Goal: Task Accomplishment & Management: Complete application form

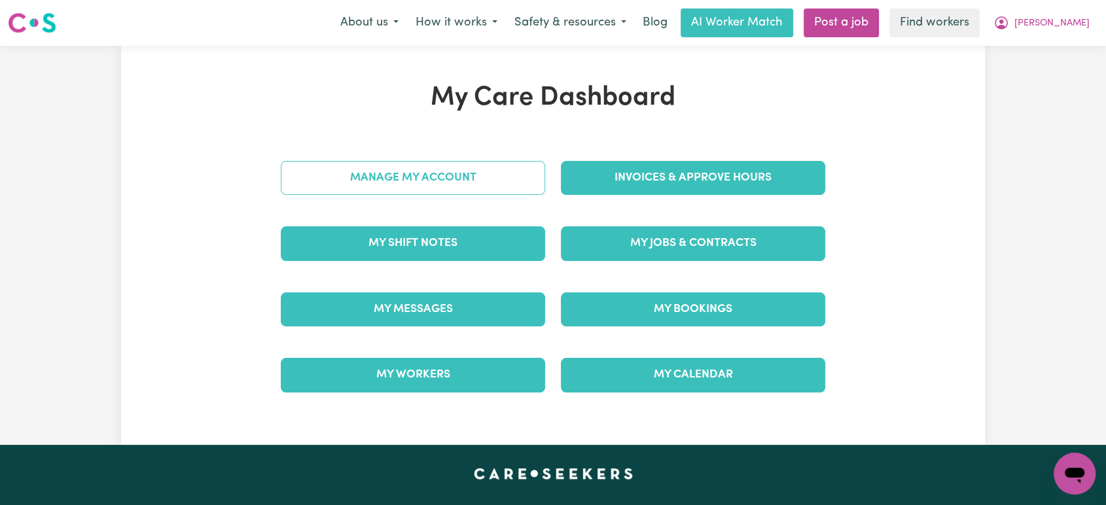
click at [487, 173] on link "Manage My Account" at bounding box center [413, 178] width 264 height 34
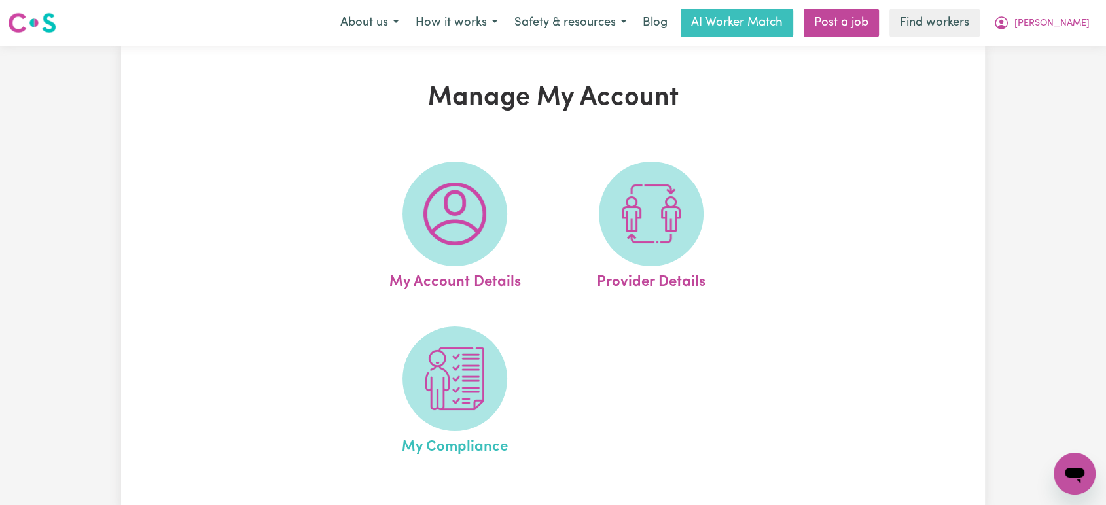
click at [480, 327] on link "My Compliance" at bounding box center [455, 393] width 189 height 132
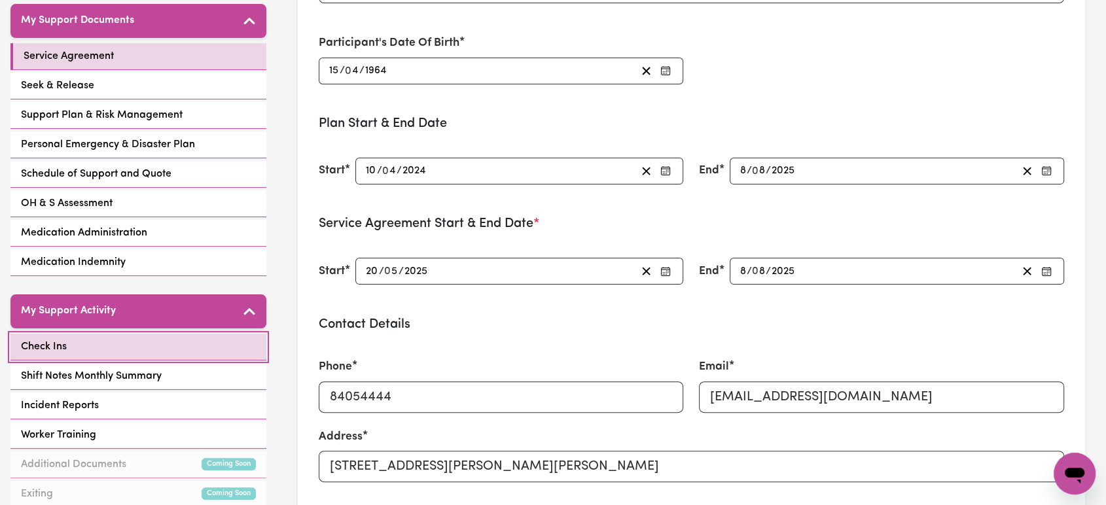
click at [115, 343] on link "Check Ins" at bounding box center [138, 347] width 256 height 27
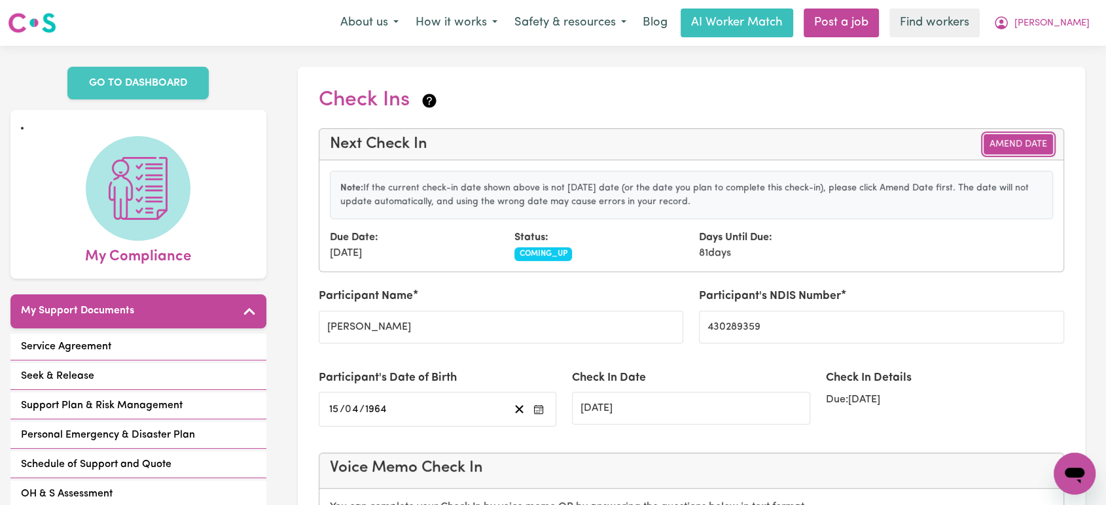
click at [999, 145] on button "Amend Date" at bounding box center [1018, 144] width 69 height 20
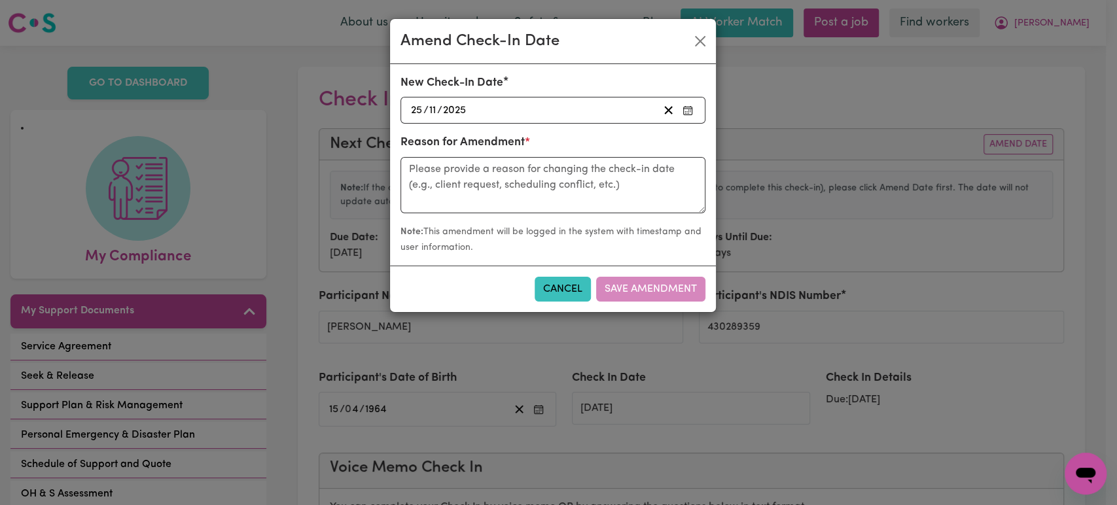
click at [491, 117] on div "2025-11-25 25 / 11 / 2025" at bounding box center [533, 110] width 249 height 18
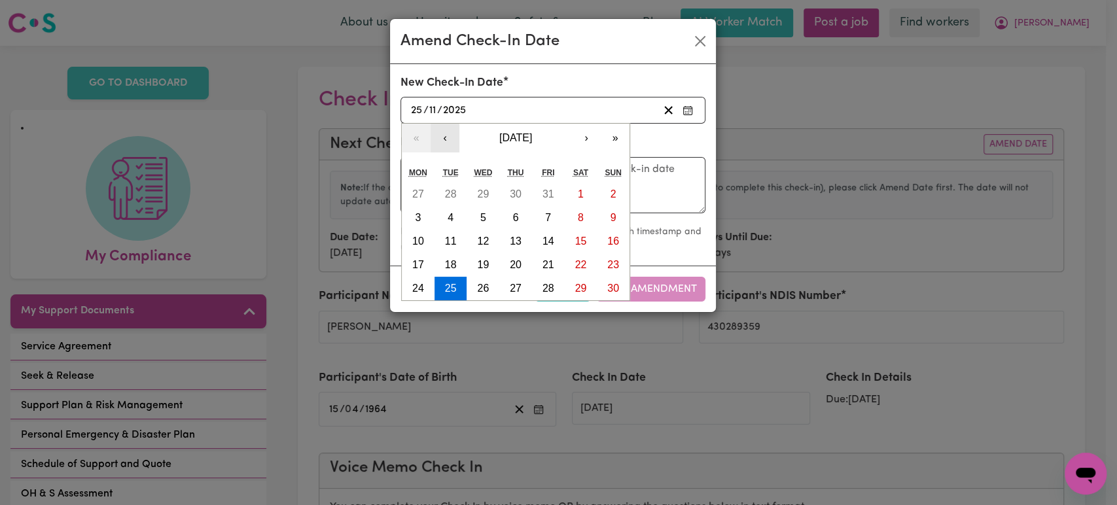
click at [438, 143] on button "‹" at bounding box center [445, 138] width 29 height 29
click at [445, 141] on button "‹" at bounding box center [445, 138] width 29 height 29
click at [550, 194] on abbr "5" at bounding box center [548, 194] width 6 height 11
type input "2025-09-05"
type input "5"
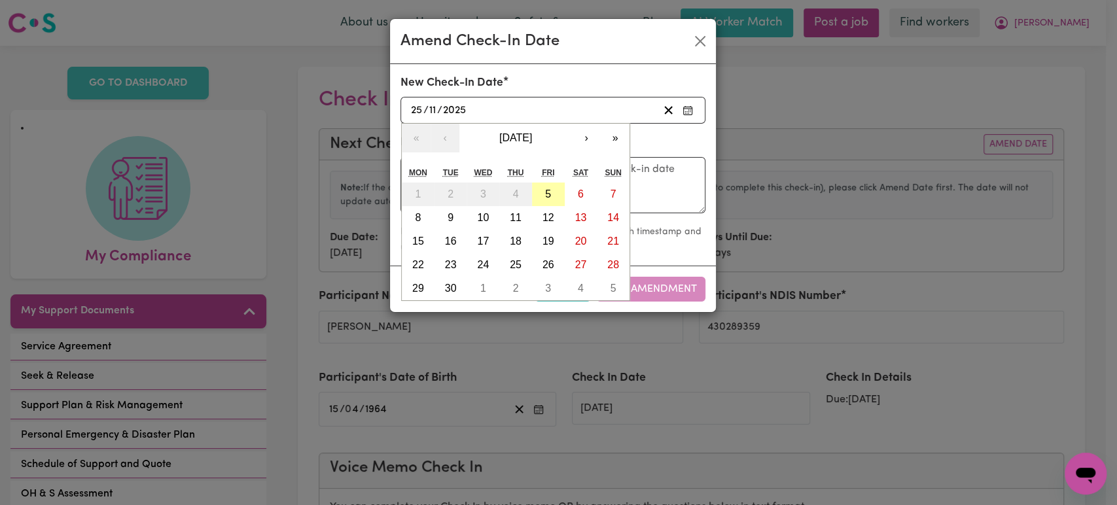
type input "9"
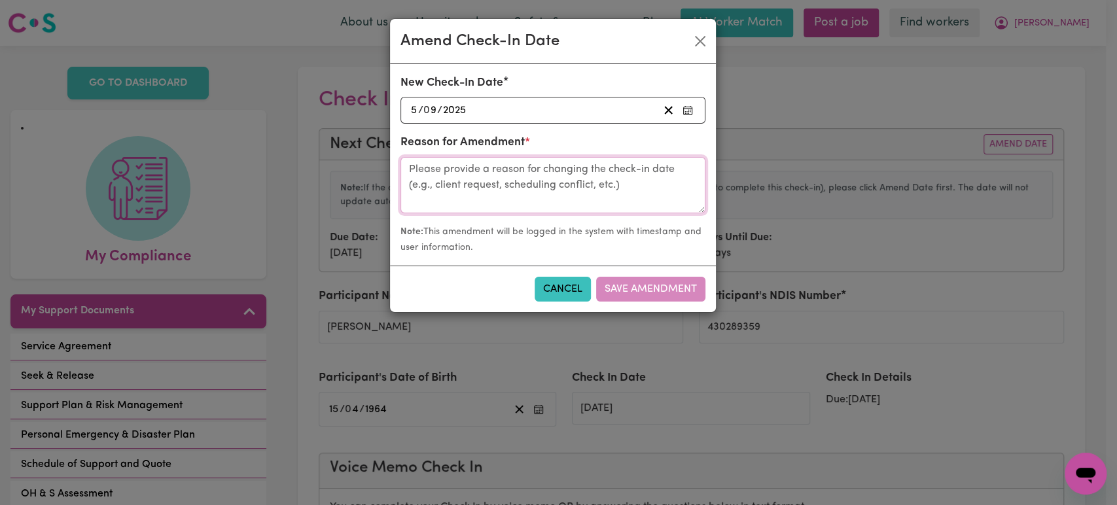
click at [588, 208] on textarea at bounding box center [553, 185] width 305 height 56
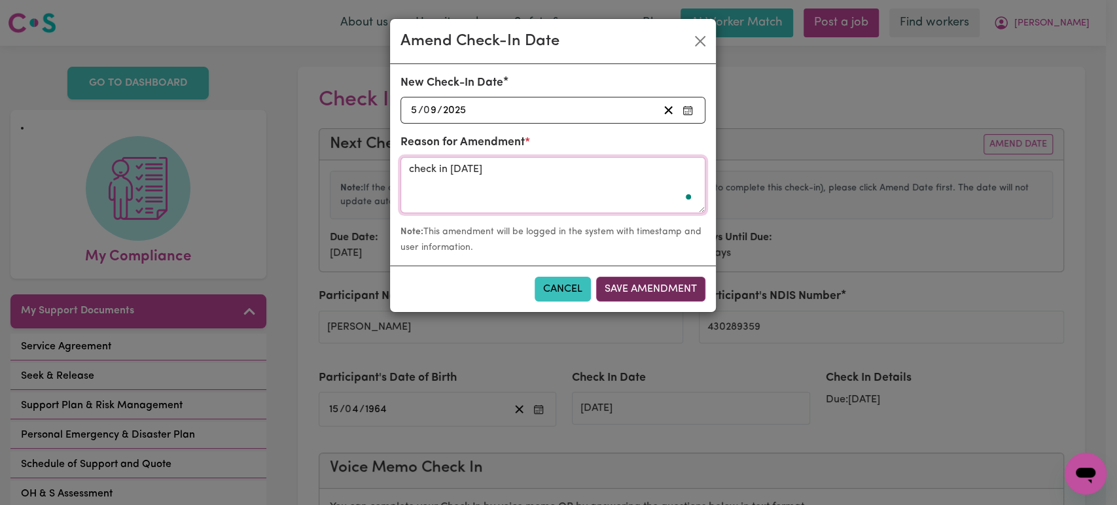
type textarea "check in today"
click at [642, 297] on button "Save Amendment" at bounding box center [650, 289] width 109 height 25
type input "[DATE]"
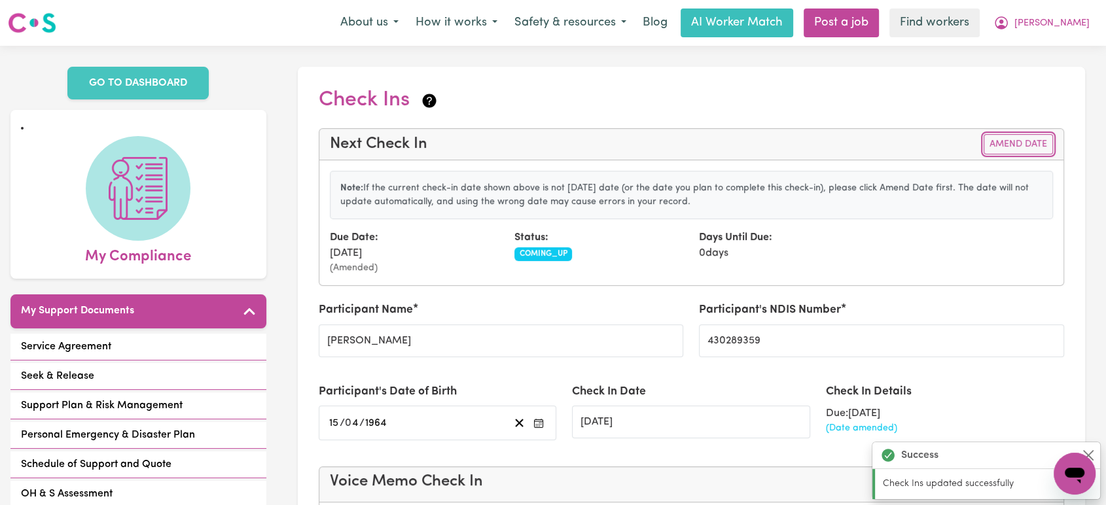
scroll to position [436, 0]
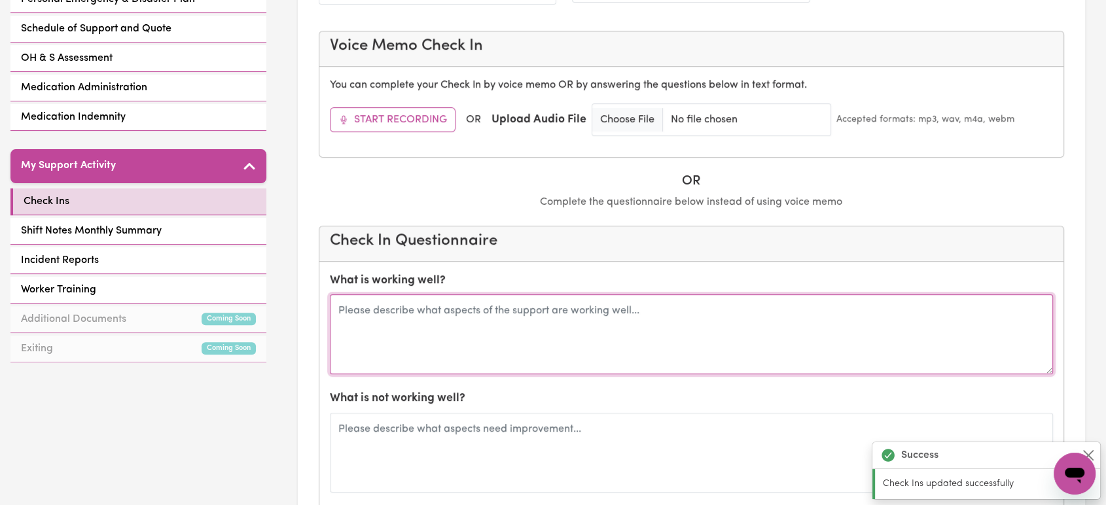
click at [478, 329] on textarea at bounding box center [692, 335] width 724 height 80
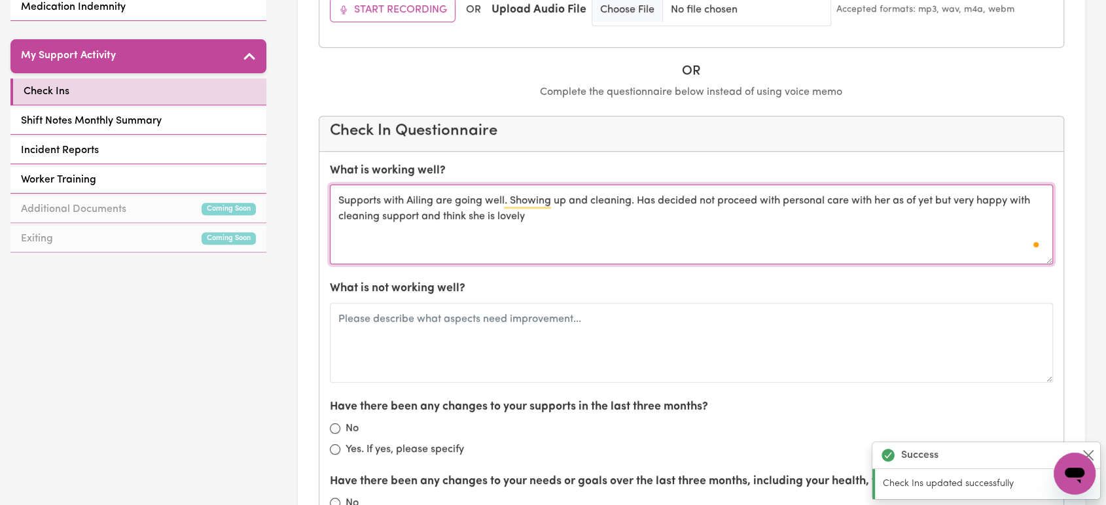
scroll to position [581, 0]
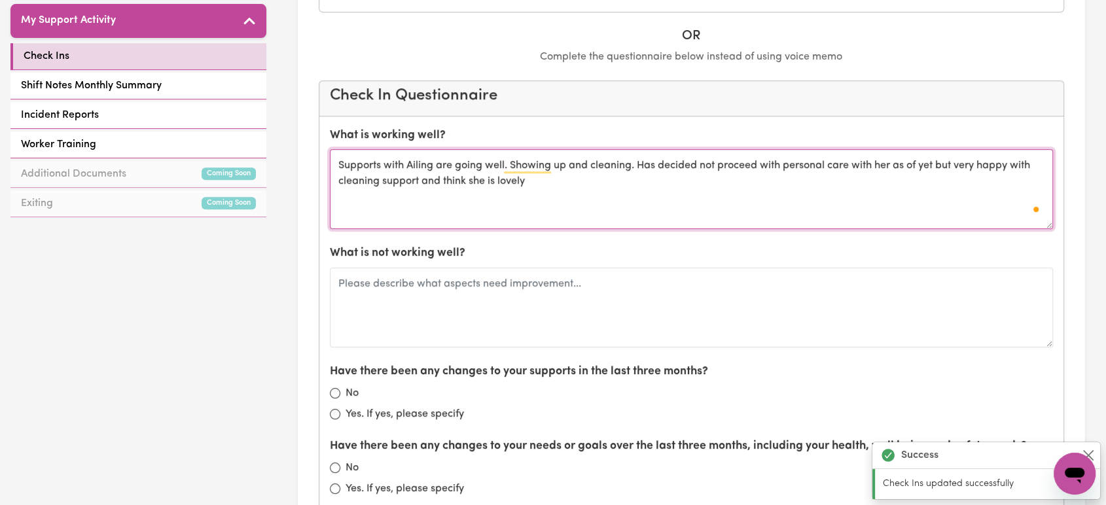
type textarea "Supports with Ailing are going well. Showing up and cleaning. Has decided not p…"
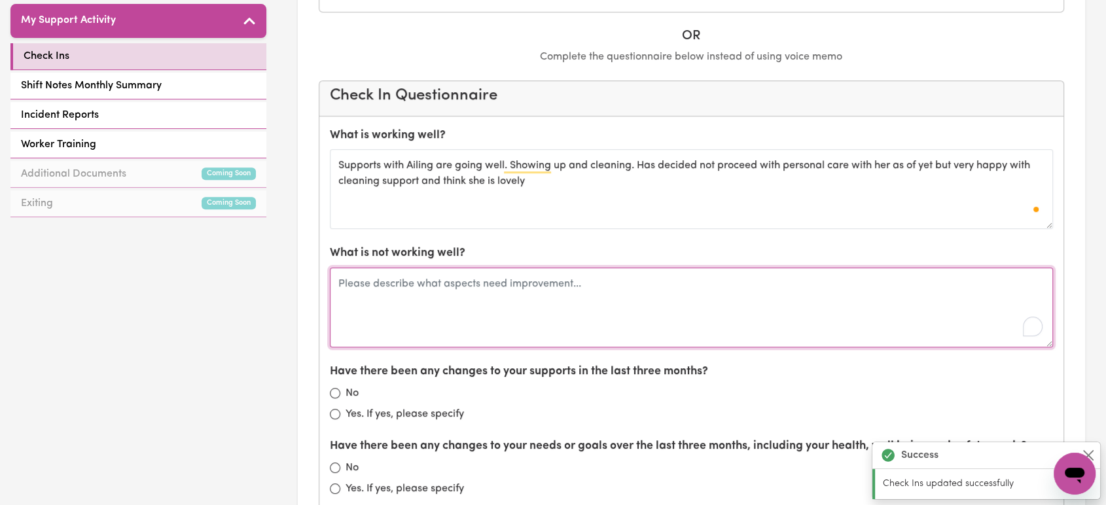
click at [478, 327] on textarea "To enrich screen reader interactions, please activate Accessibility in Grammarl…" at bounding box center [692, 308] width 724 height 80
type textarea "nil"
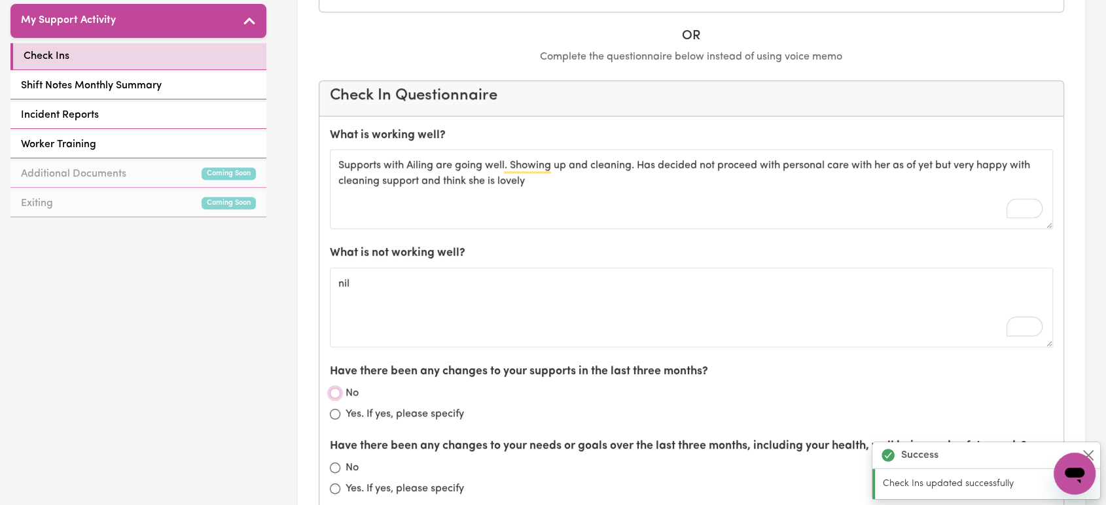
click at [339, 391] on input "No" at bounding box center [335, 393] width 10 height 10
radio input "true"
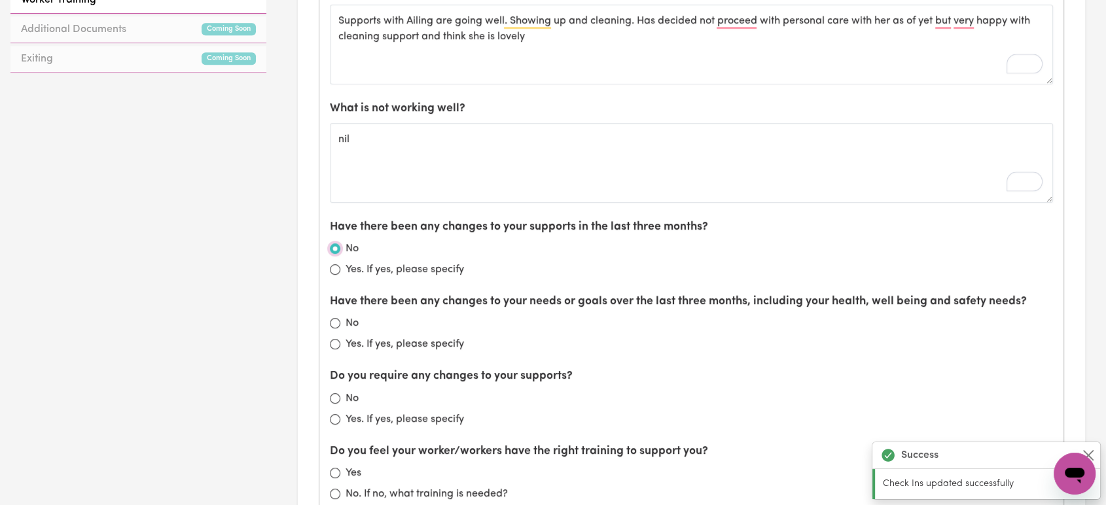
scroll to position [727, 0]
click at [344, 318] on div "No" at bounding box center [692, 322] width 724 height 16
click at [335, 323] on input "No" at bounding box center [335, 322] width 10 height 10
radio input "true"
click at [333, 398] on input "No" at bounding box center [335, 397] width 10 height 10
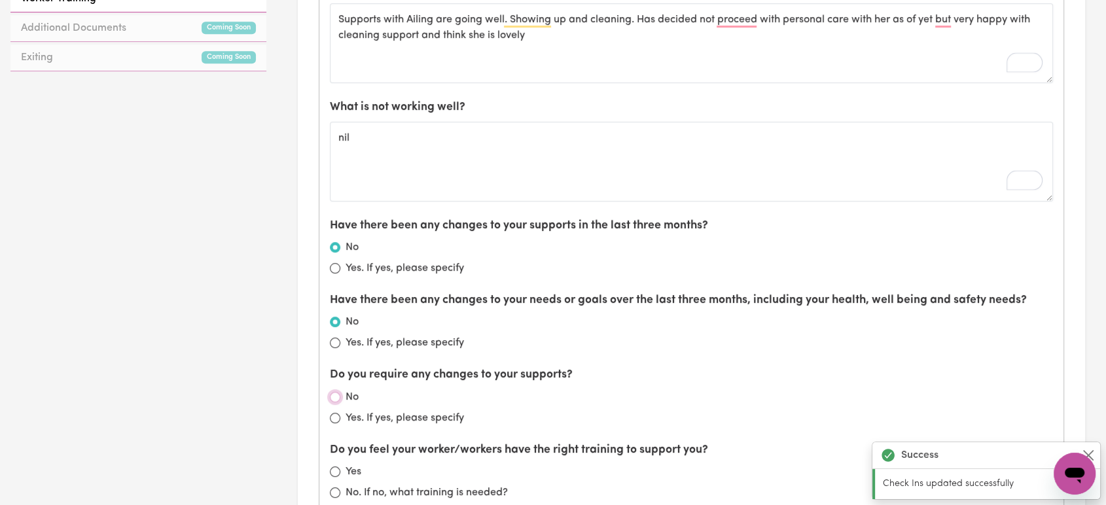
radio input "true"
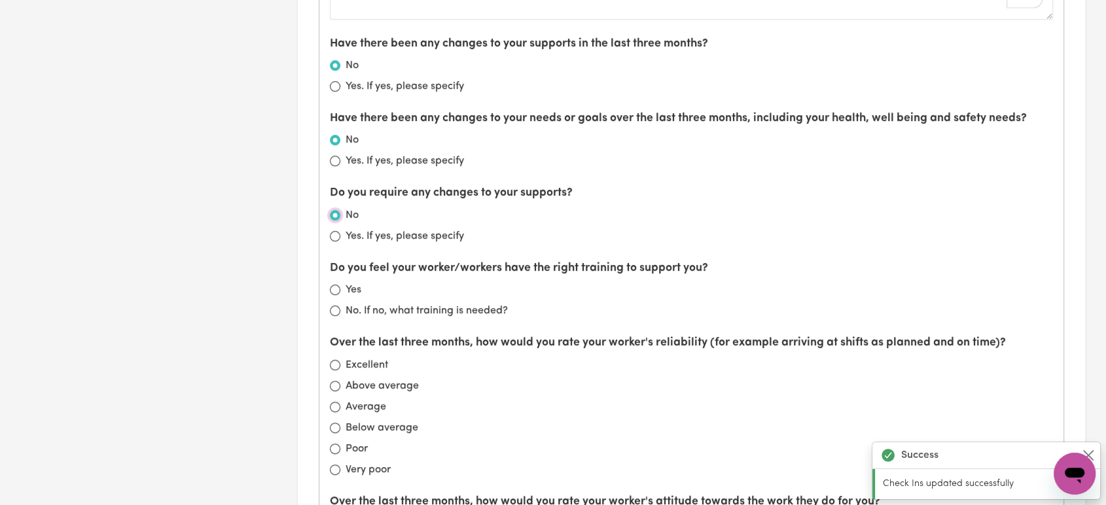
scroll to position [1018, 0]
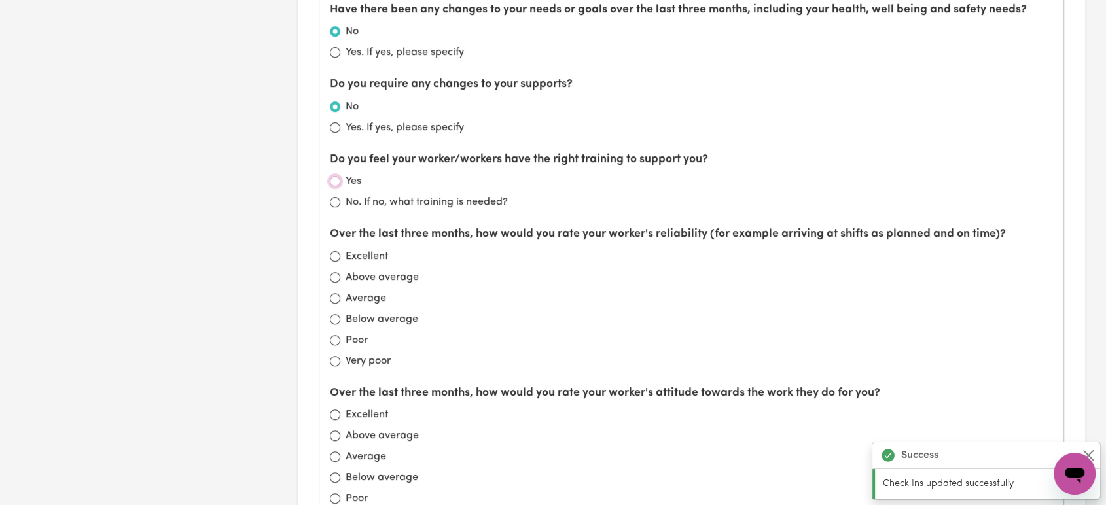
click at [335, 181] on input "Yes" at bounding box center [335, 181] width 10 height 10
radio input "true"
click at [337, 293] on input "Average" at bounding box center [335, 298] width 10 height 10
radio input "true"
click at [335, 452] on input "Average" at bounding box center [335, 457] width 10 height 10
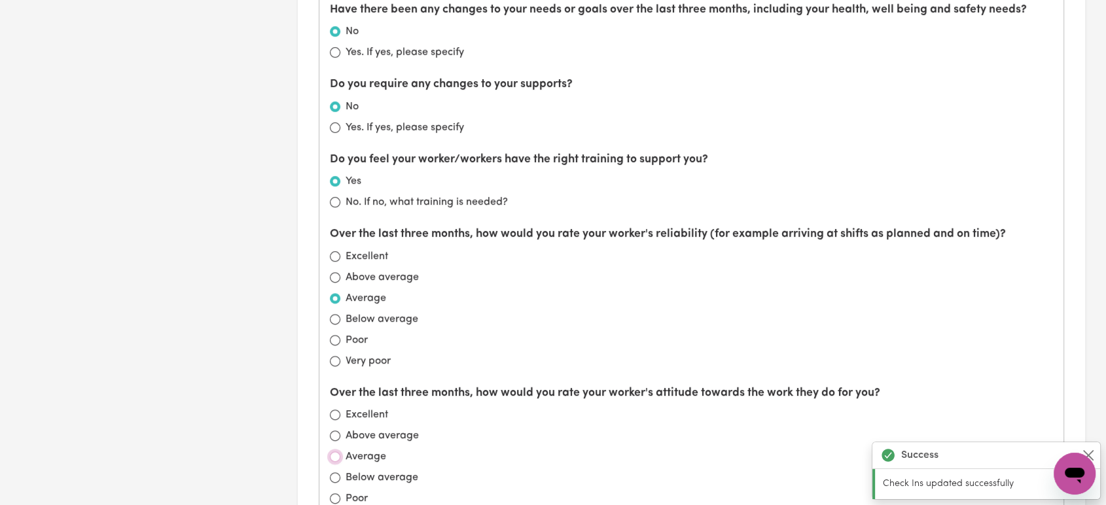
radio input "true"
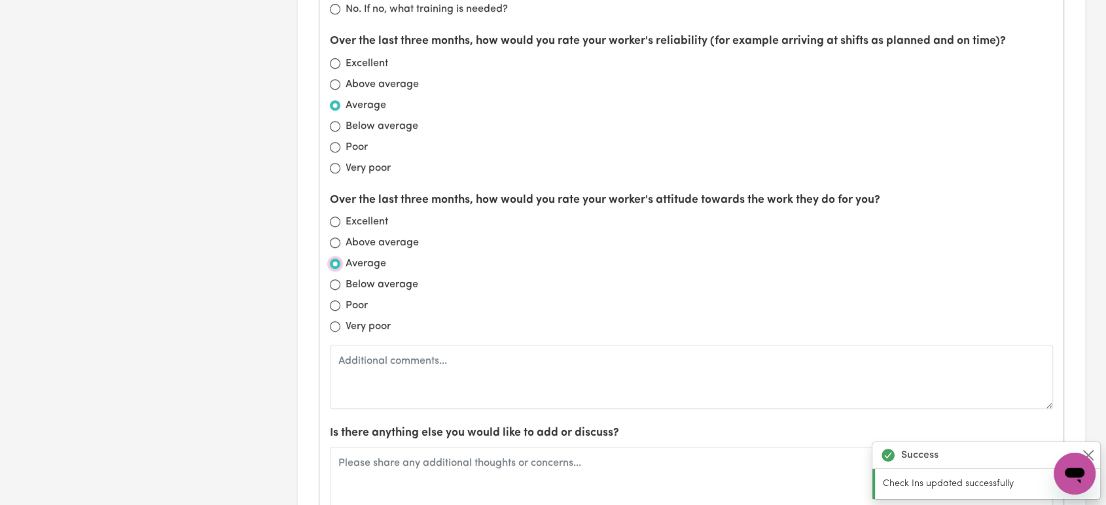
scroll to position [1309, 0]
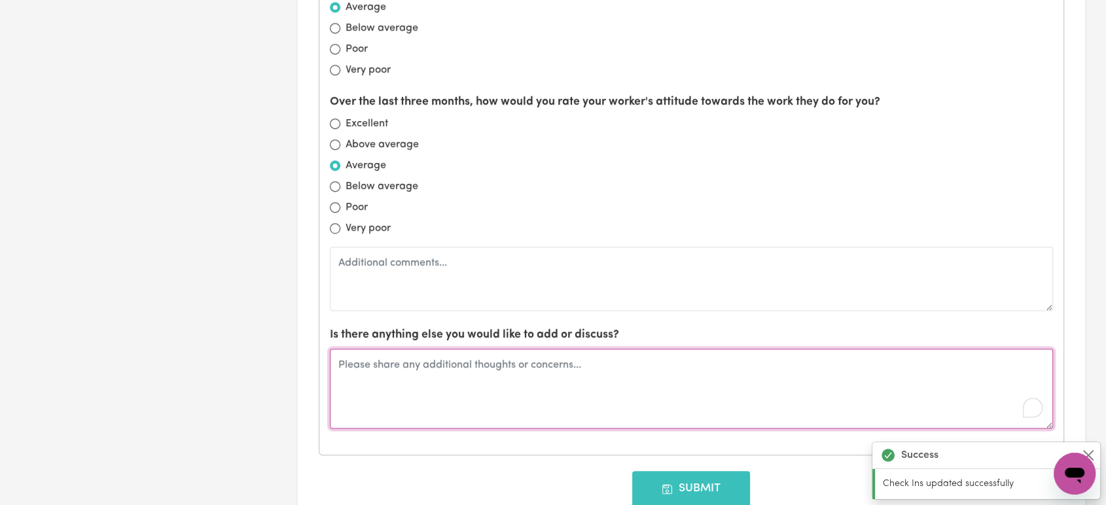
click at [401, 366] on textarea "To enrich screen reader interactions, please activate Accessibility in Grammarl…" at bounding box center [692, 389] width 724 height 80
type textarea "N"
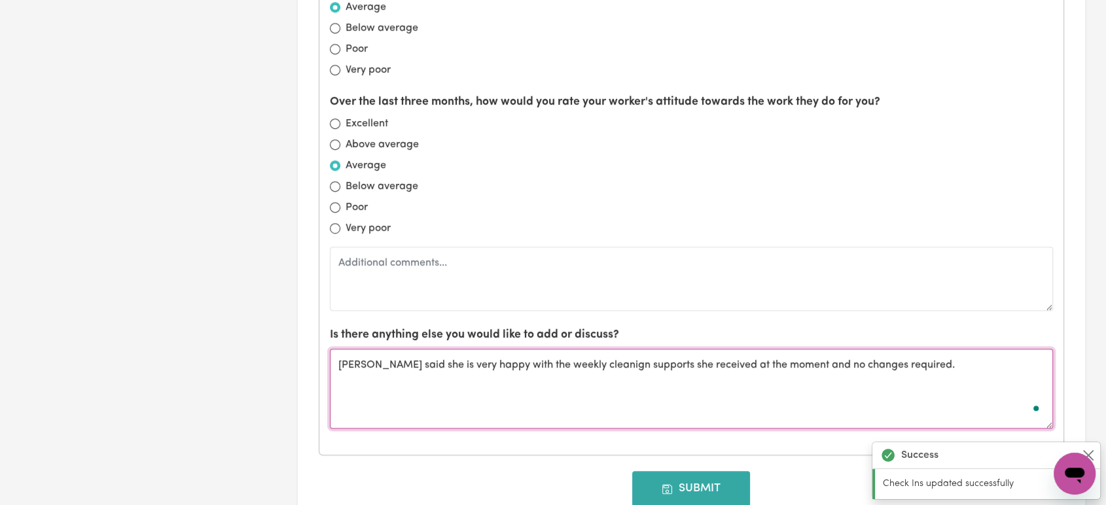
type textarea "[PERSON_NAME] said she is very happy with the weekly cleanign supports she rece…"
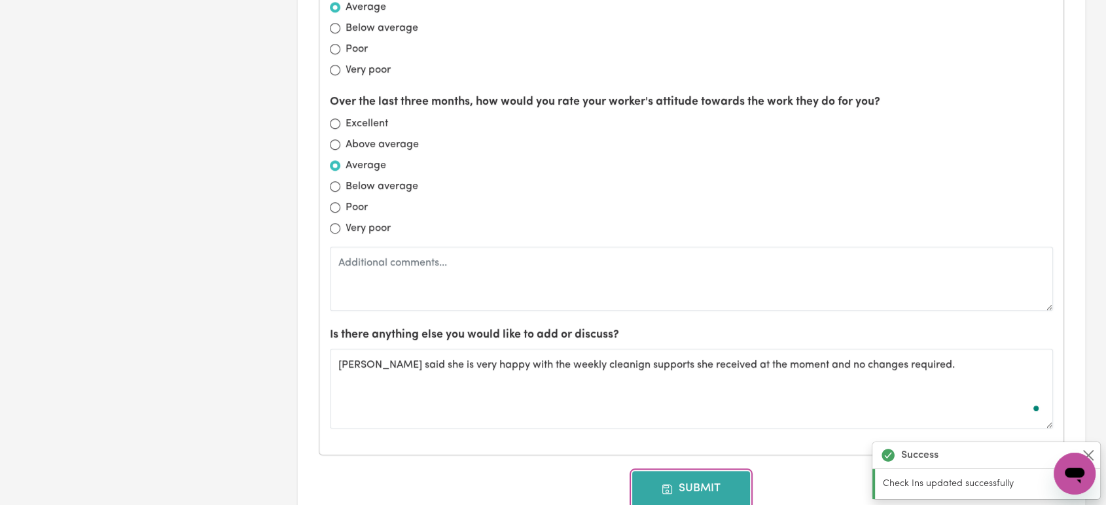
click at [687, 482] on button "Submit" at bounding box center [691, 488] width 118 height 35
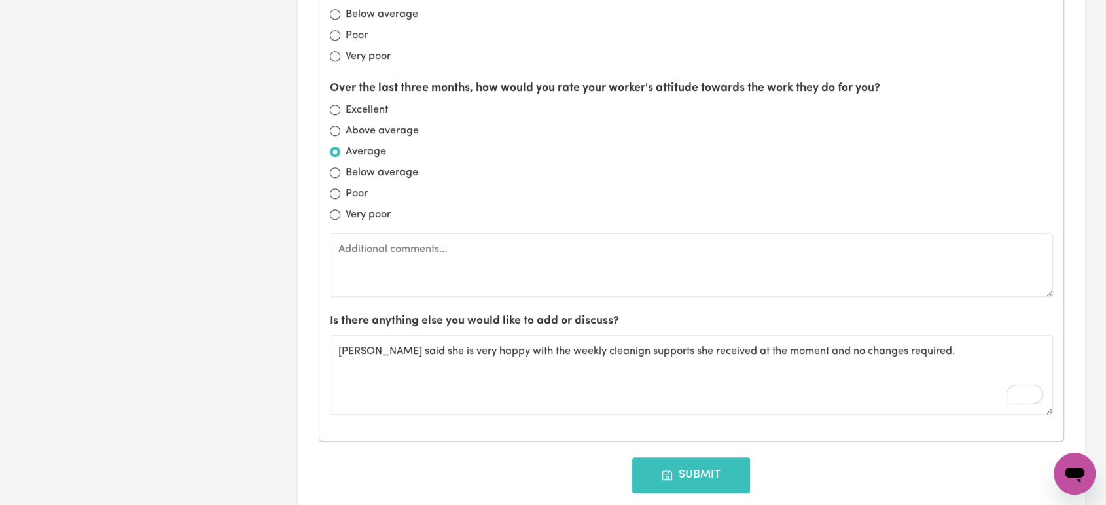
type input "[DATE]"
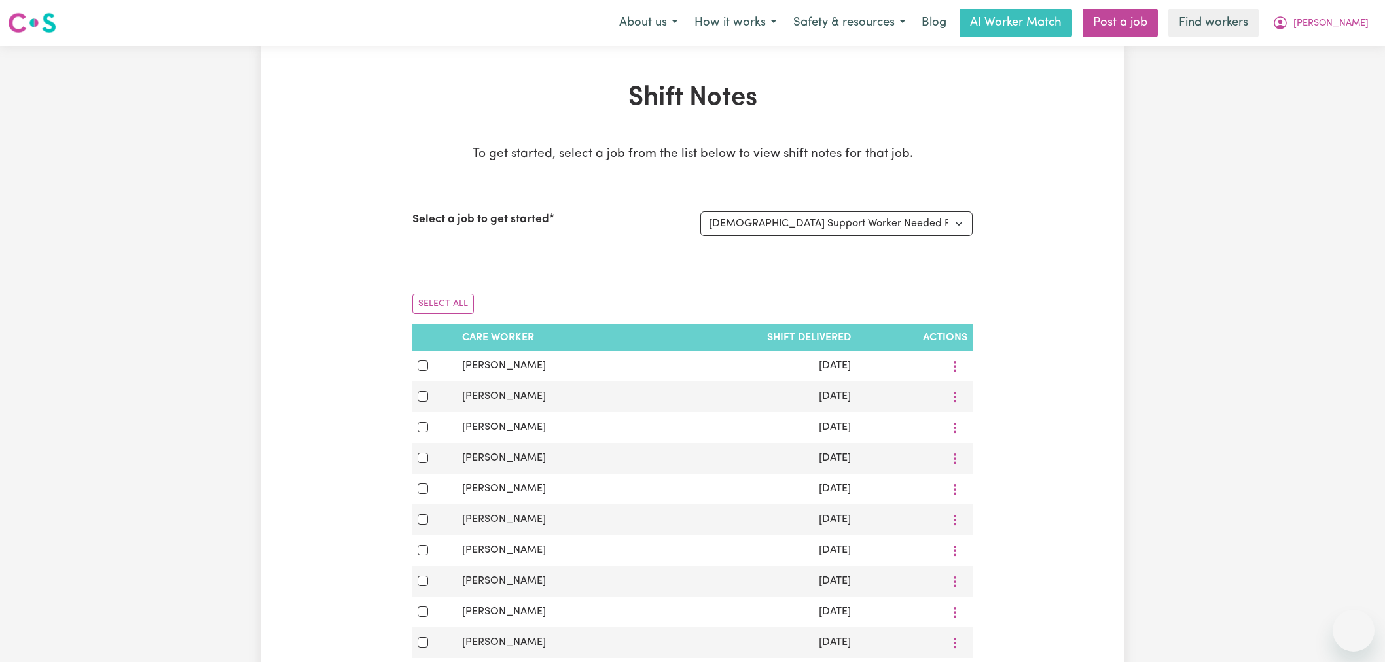
select select "11738"
click at [1357, 29] on span "[PERSON_NAME]" at bounding box center [1330, 23] width 75 height 14
click at [1337, 79] on link "Logout" at bounding box center [1324, 75] width 103 height 25
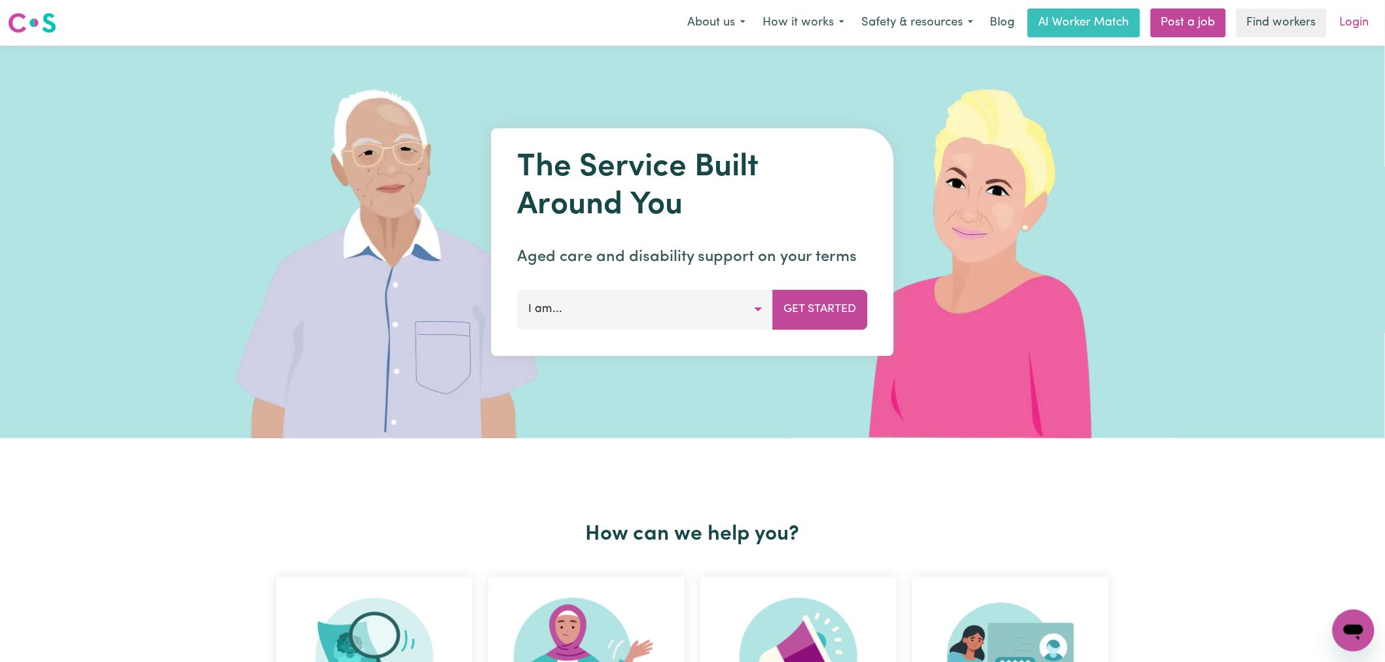
click at [1353, 11] on link "Login" at bounding box center [1354, 23] width 45 height 29
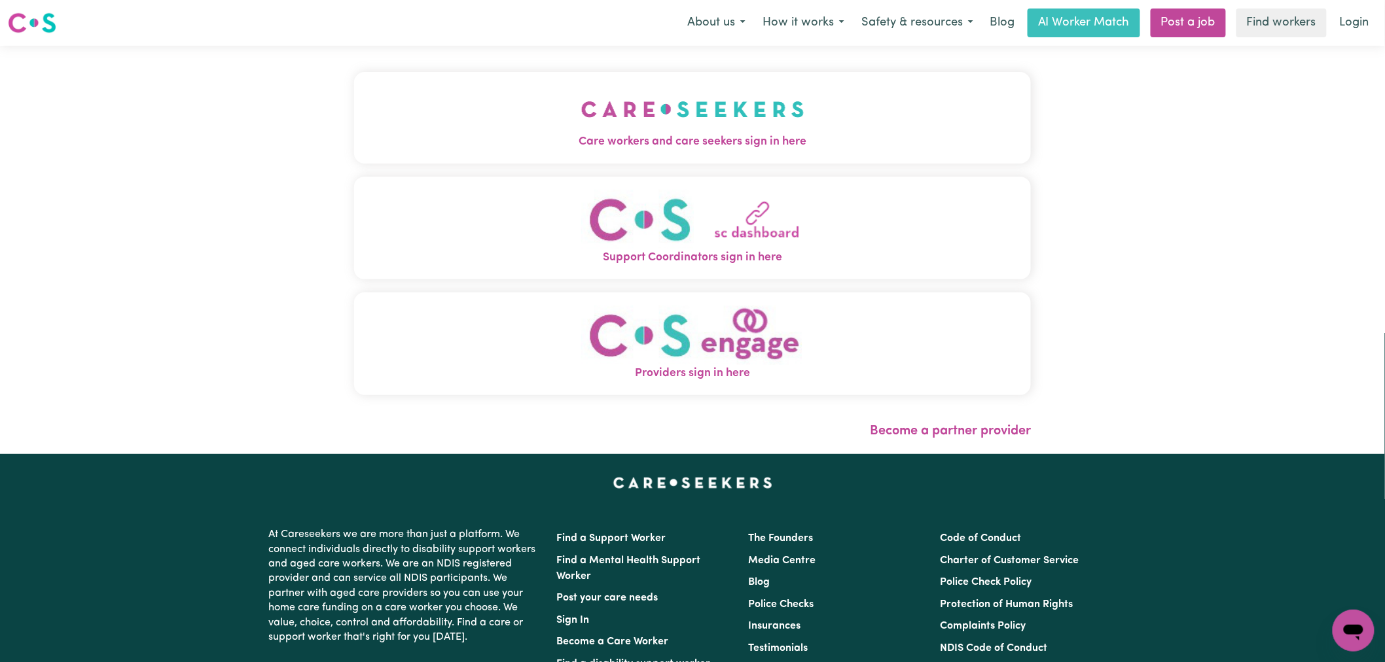
drag, startPoint x: 280, startPoint y: 118, endPoint x: 262, endPoint y: 132, distance: 22.0
click at [354, 116] on button "Care workers and care seekers sign in here" at bounding box center [692, 118] width 677 height 92
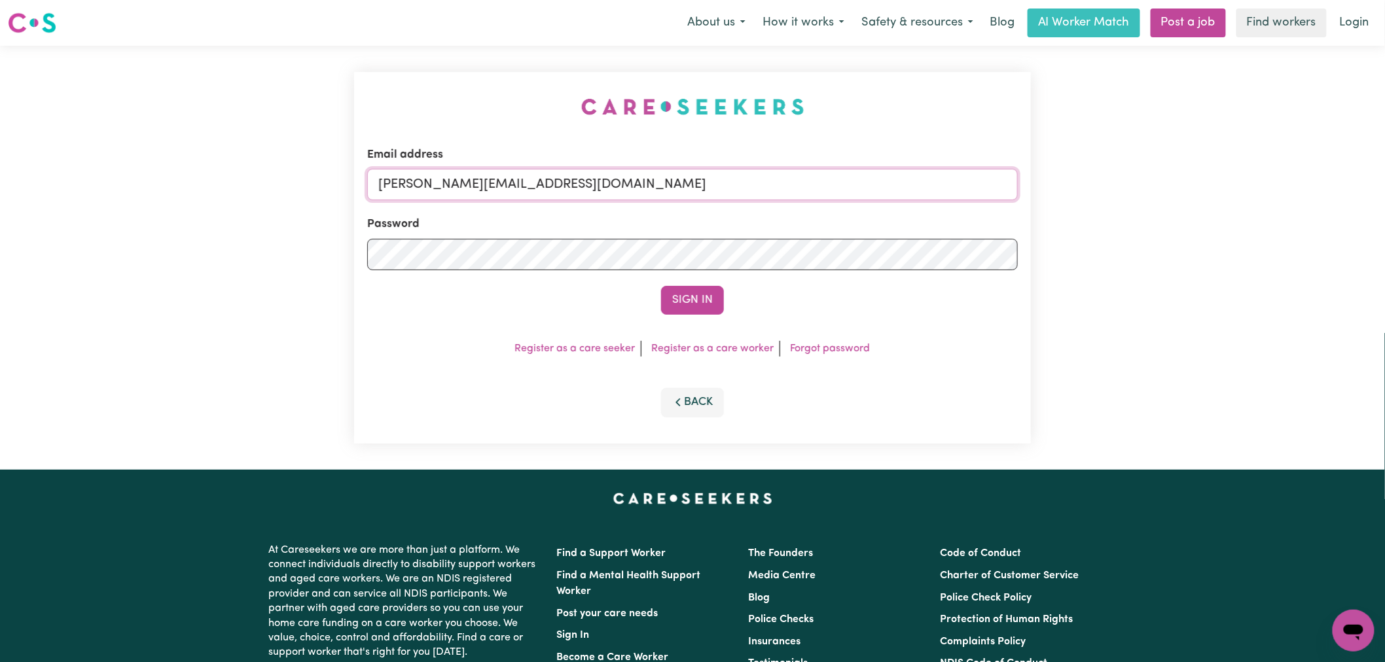
click at [712, 175] on input "lindsay+engage@careseekers.com.au" at bounding box center [692, 184] width 651 height 31
click at [596, 180] on input "lindsay+engage@careseekers.com.au" at bounding box center [692, 184] width 651 height 31
drag, startPoint x: 681, startPoint y: 177, endPoint x: 459, endPoint y: 181, distance: 221.9
click at [450, 182] on input "superuser~hanysoliman@careseekers.com.au" at bounding box center [692, 184] width 651 height 31
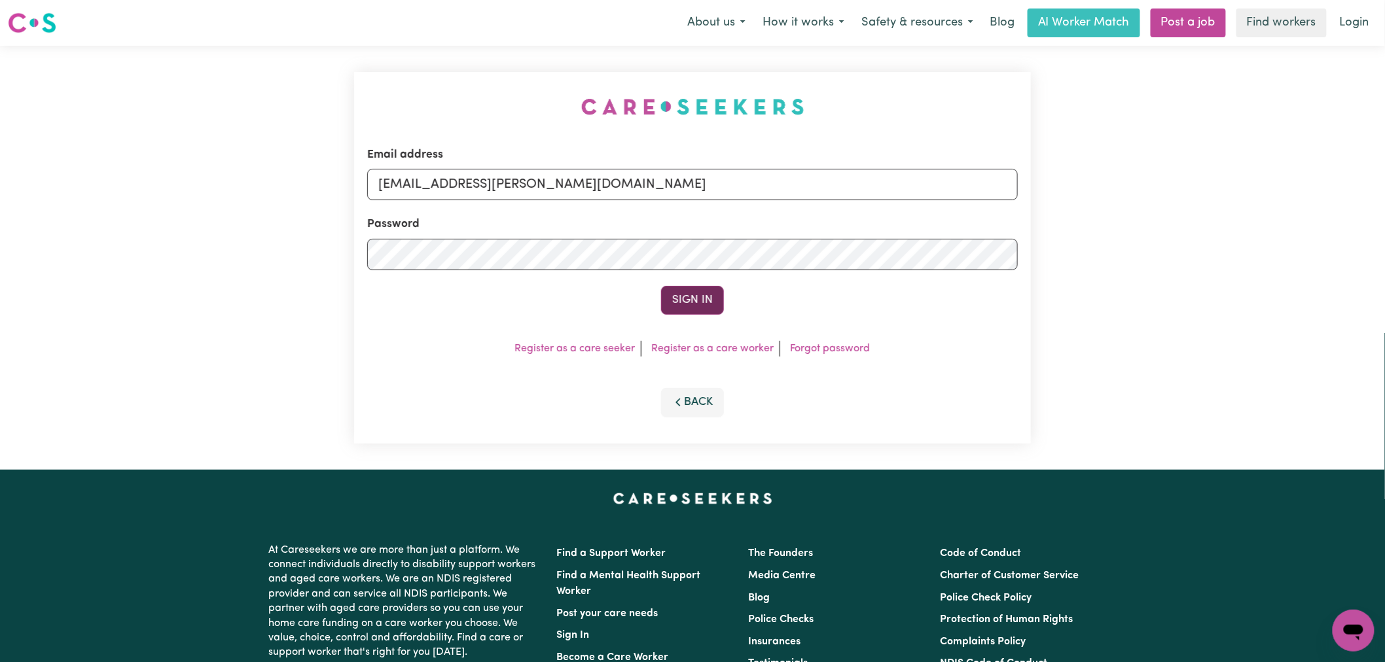
type input "superuser~hanysoliman@careseekers.com.au"
click at [700, 301] on button "Sign In" at bounding box center [692, 300] width 63 height 29
